Goal: Navigation & Orientation: Understand site structure

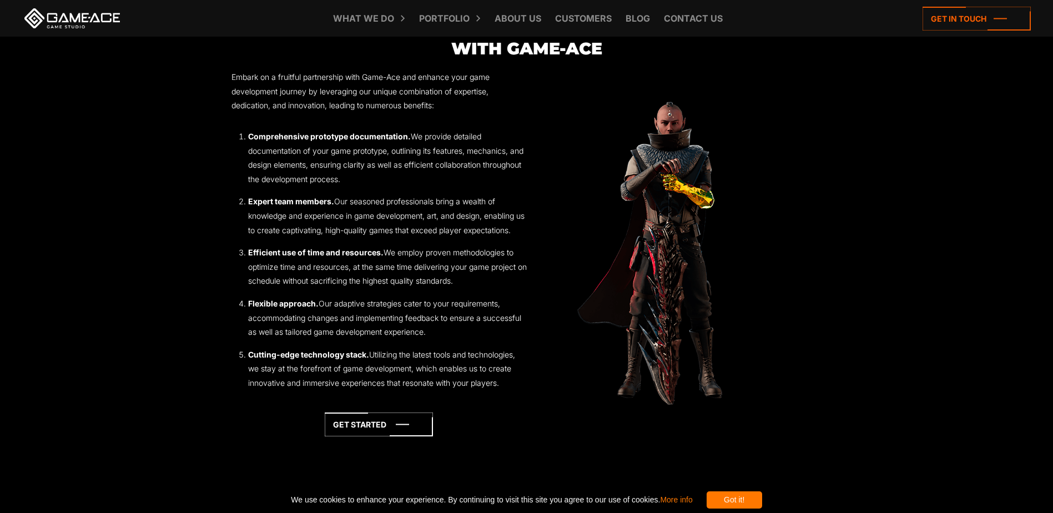
scroll to position [1499, 0]
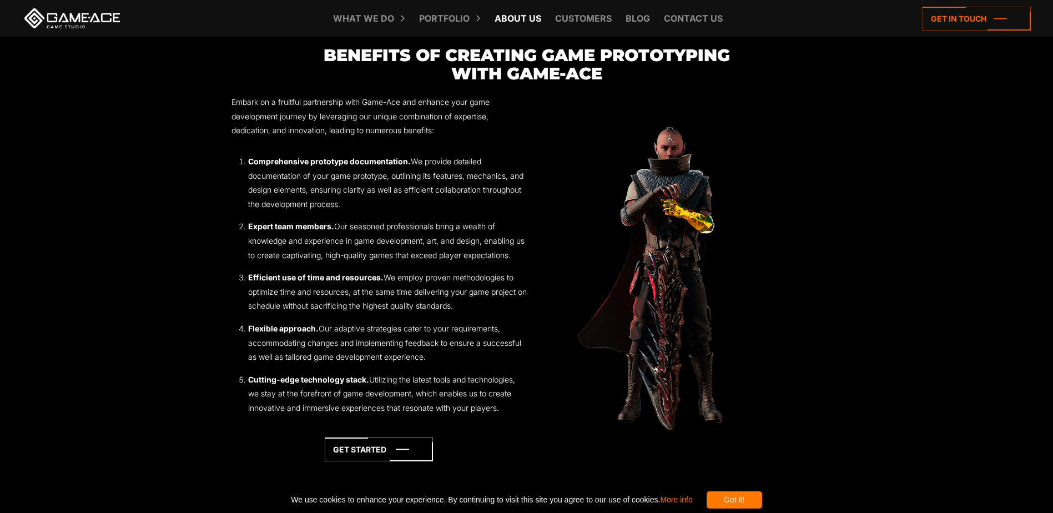
click at [526, 19] on link "About Us" at bounding box center [518, 18] width 58 height 37
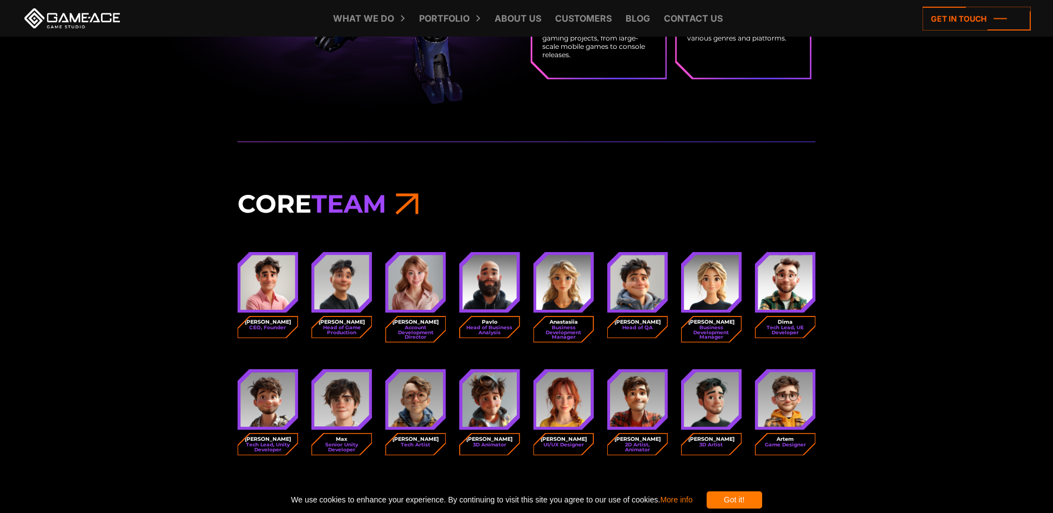
scroll to position [1333, 0]
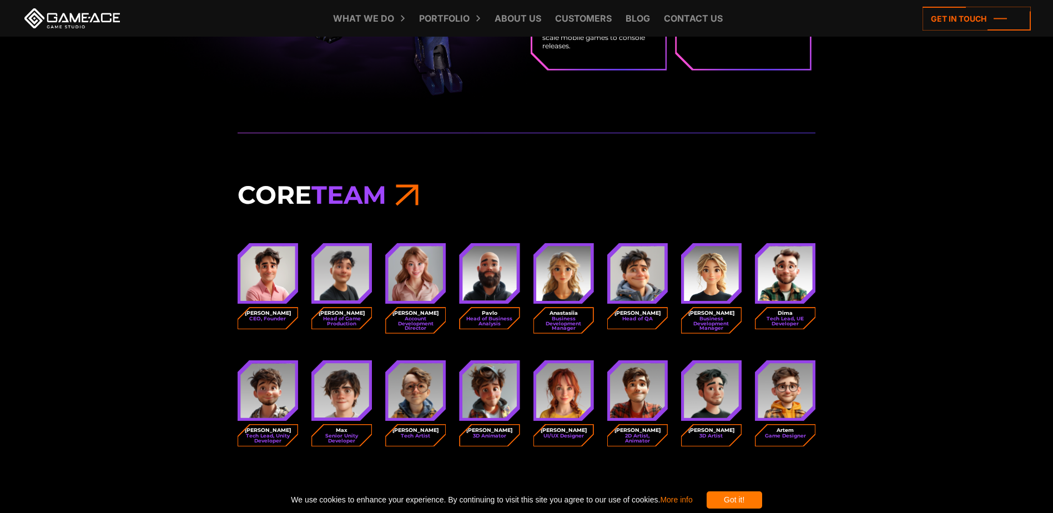
click at [275, 283] on img at bounding box center [267, 273] width 55 height 55
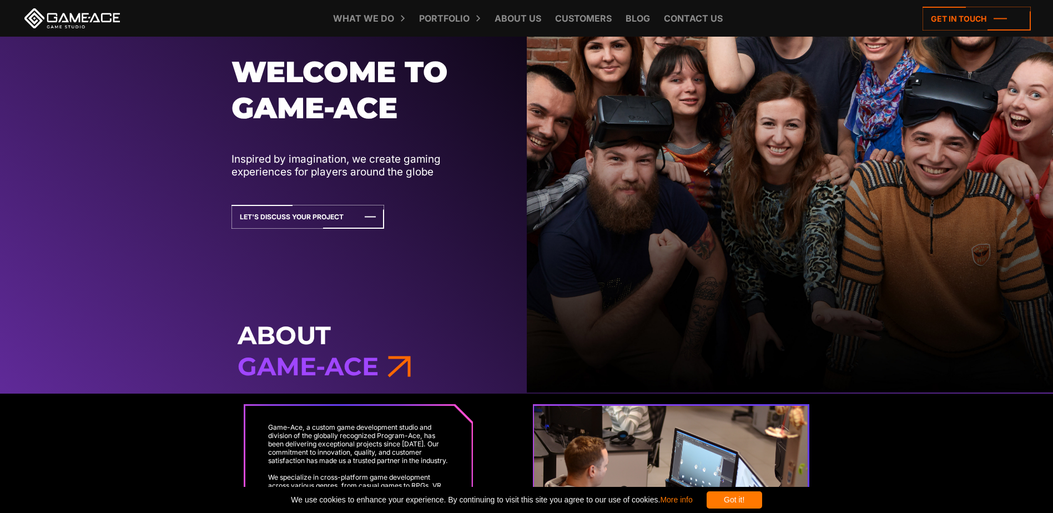
scroll to position [0, 0]
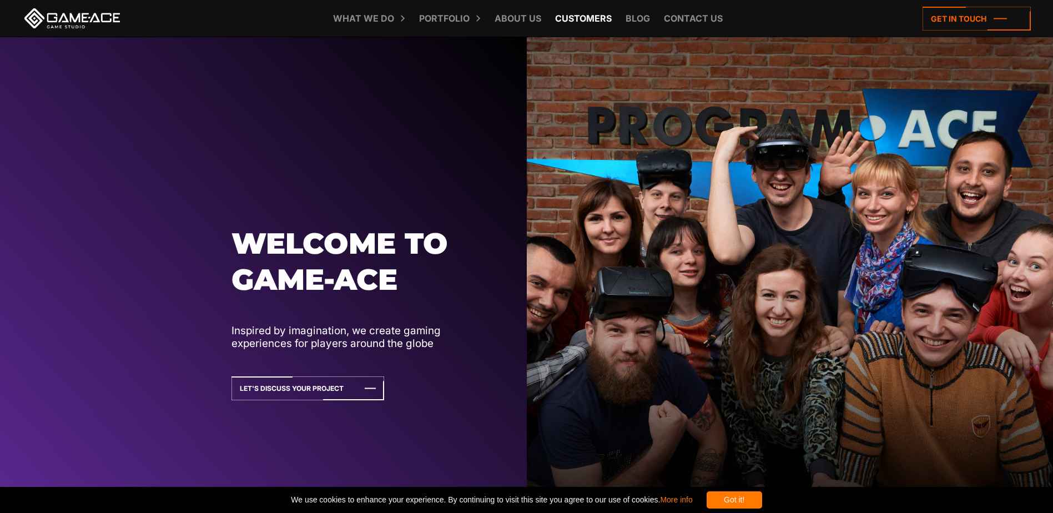
click at [559, 21] on link "Customers" at bounding box center [584, 18] width 68 height 37
